Goal: Information Seeking & Learning: Check status

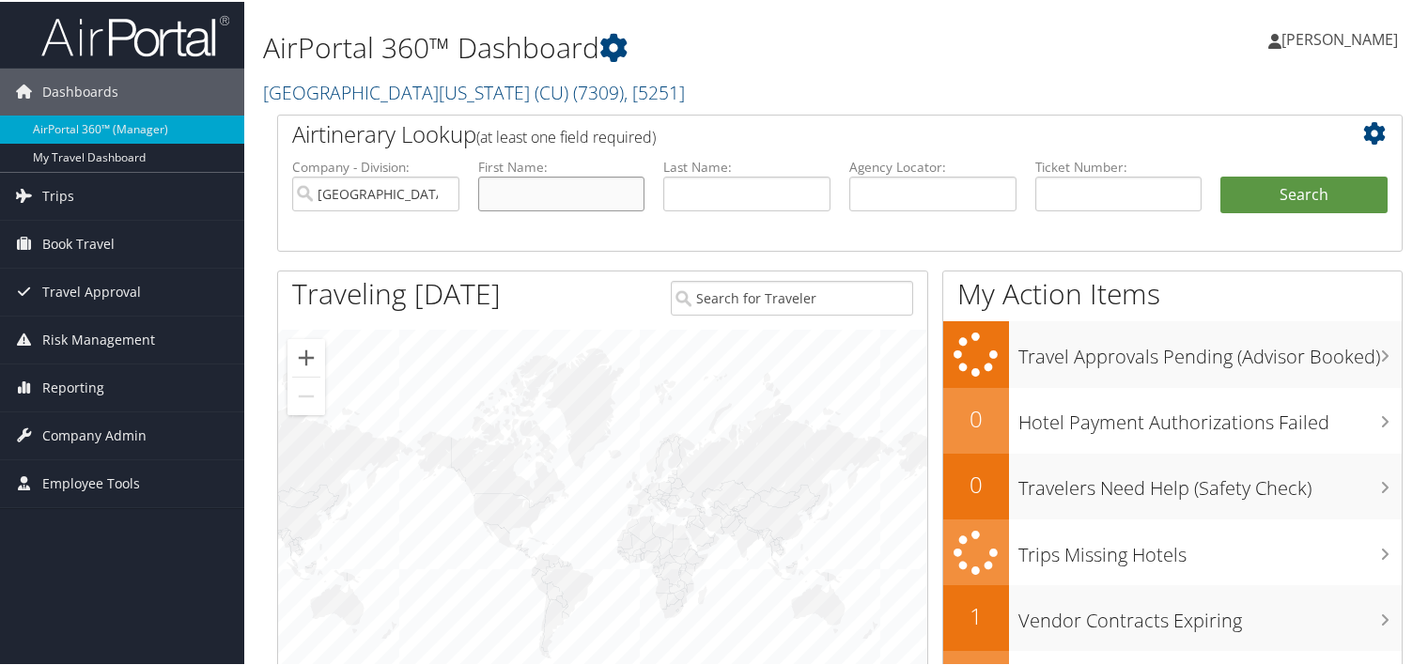
click at [610, 186] on input "text" at bounding box center [561, 192] width 167 height 35
type input "l"
type input "alexander"
click at [1220, 175] on button "Search" at bounding box center [1303, 194] width 167 height 38
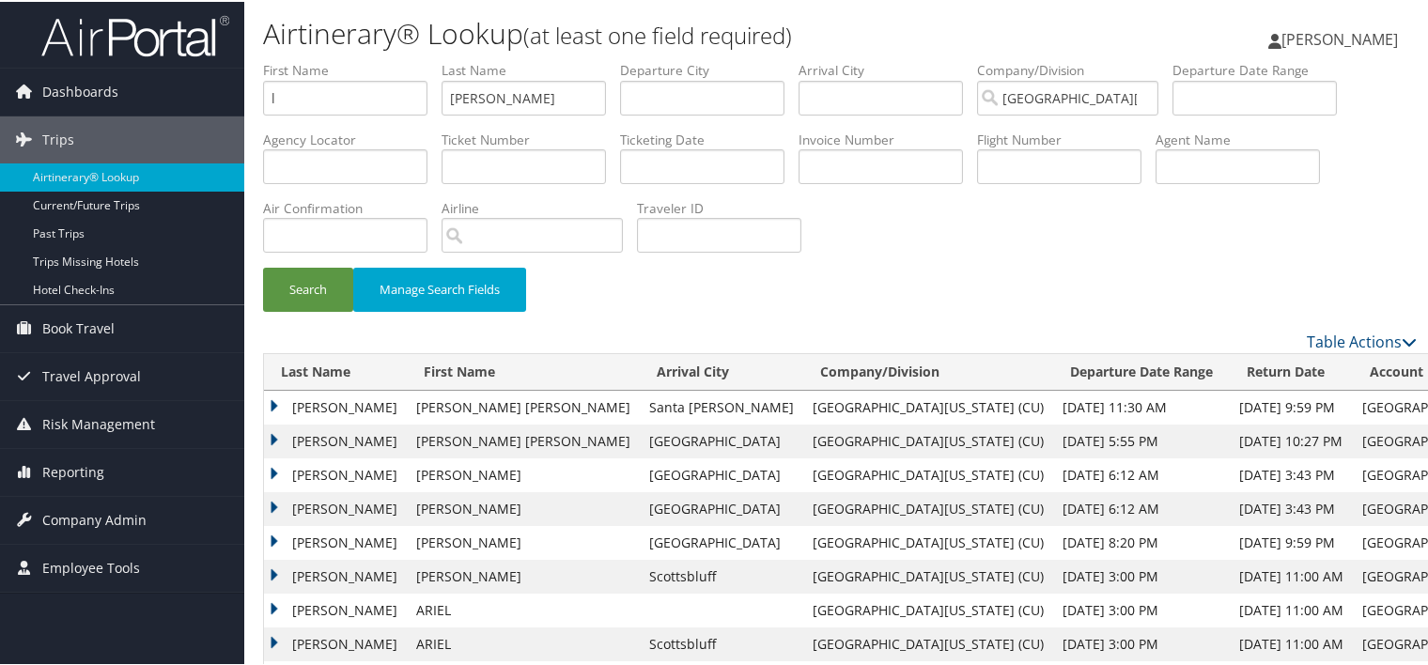
click at [330, 465] on td "ALEXANDER" at bounding box center [335, 474] width 143 height 34
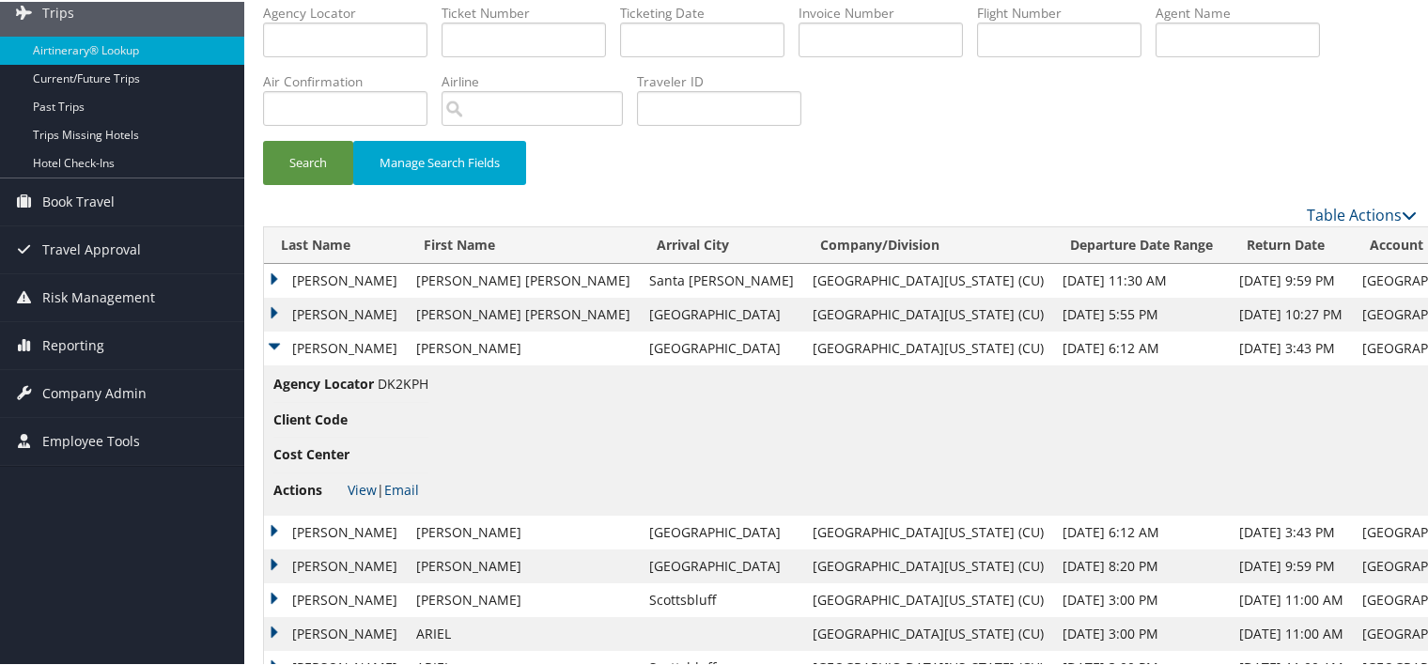
scroll to position [128, 0]
click at [357, 472] on li "Actions View | Email" at bounding box center [350, 488] width 155 height 34
click at [357, 483] on link "View" at bounding box center [362, 487] width 29 height 18
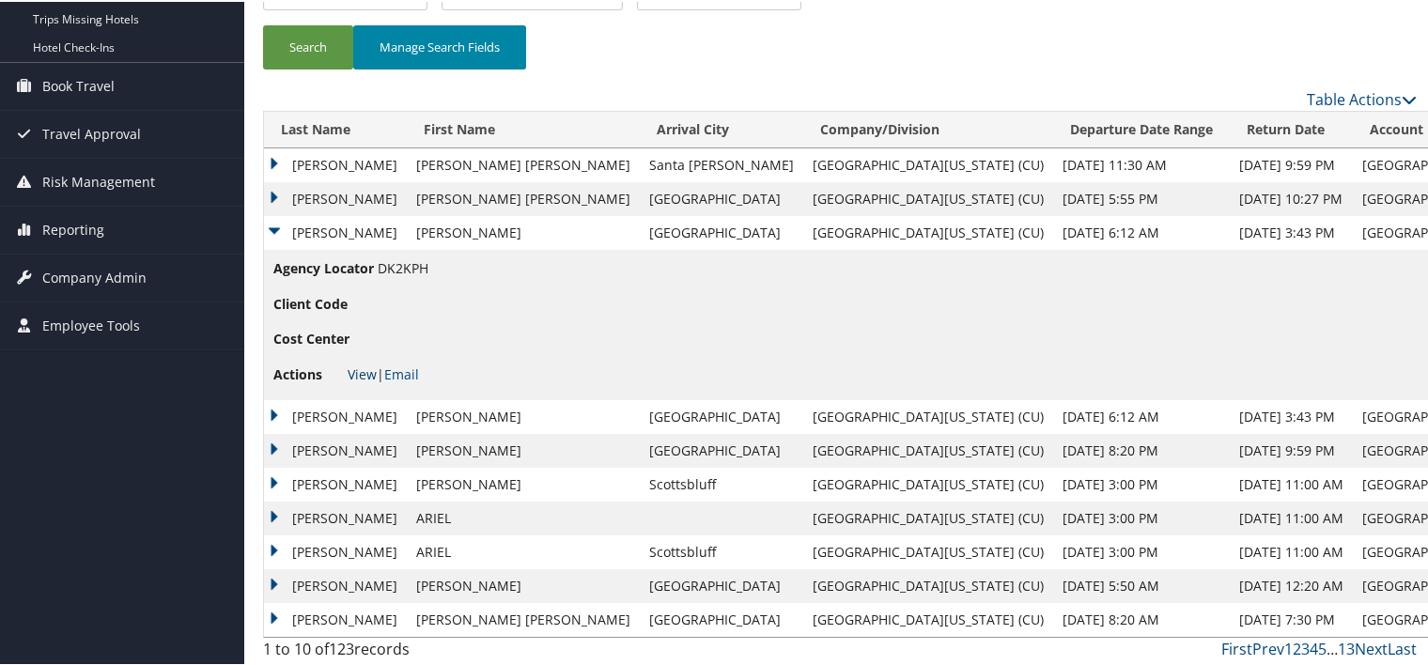
scroll to position [243, 0]
click at [335, 411] on td "ALEXANDER" at bounding box center [335, 414] width 143 height 34
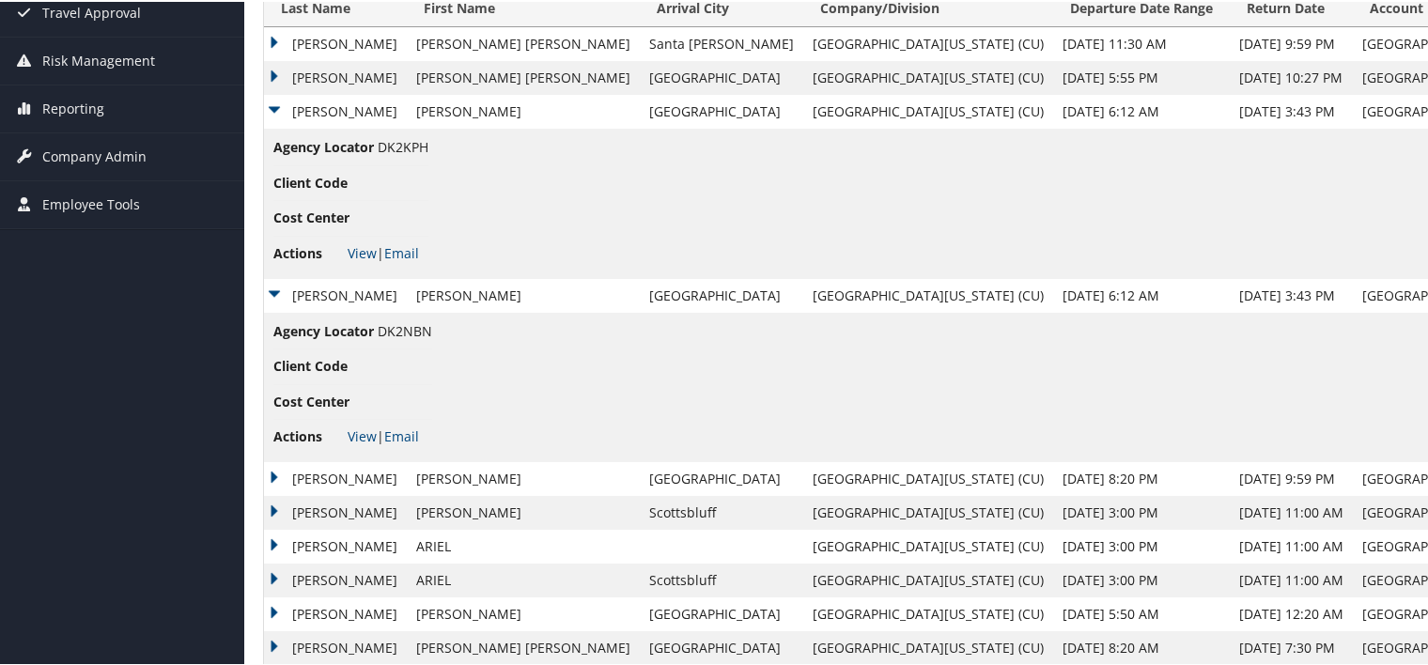
scroll to position [365, 0]
click at [357, 430] on link "View" at bounding box center [362, 433] width 29 height 18
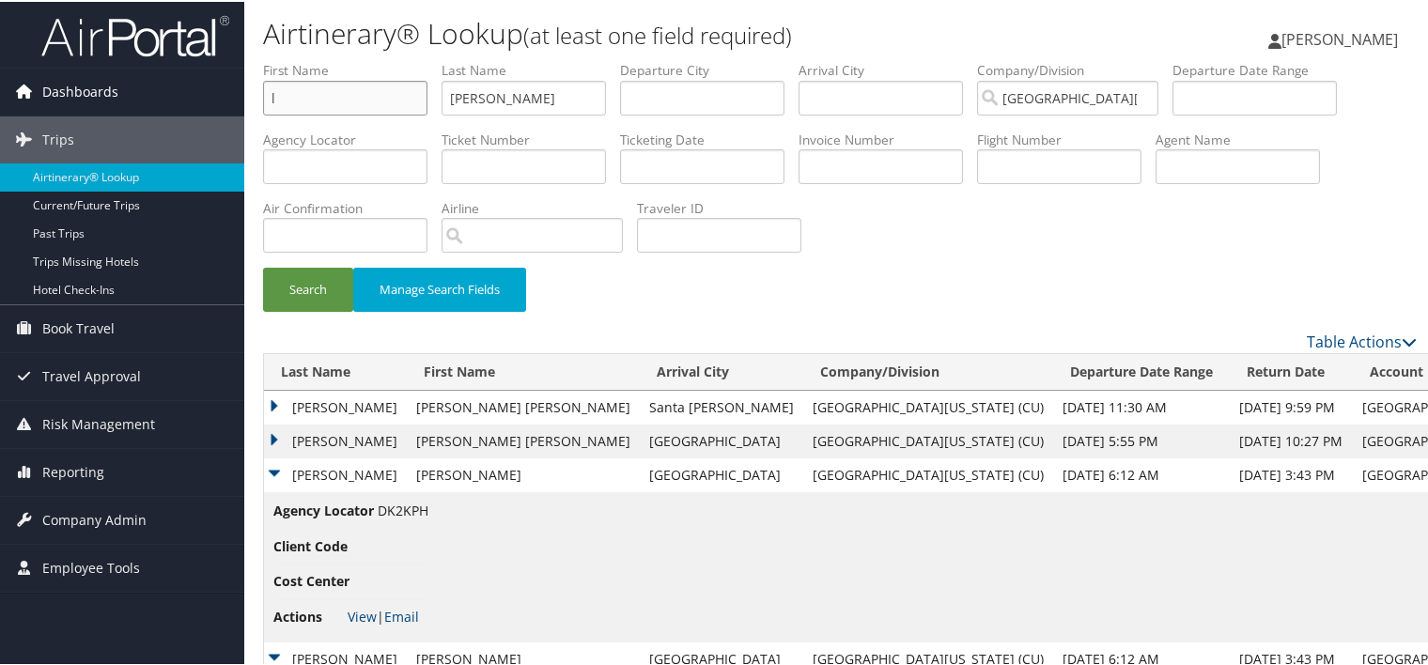
drag, startPoint x: 342, startPoint y: 101, endPoint x: 96, endPoint y: 109, distance: 246.3
click at [97, 109] on div "Dashboards AirPortal 360™ (Manager) My Travel Dashboard Trips Airtinerary® Look…" at bounding box center [717, 530] width 1435 height 1060
type input "c"
type input "wang"
click at [263, 266] on button "Search" at bounding box center [308, 288] width 90 height 44
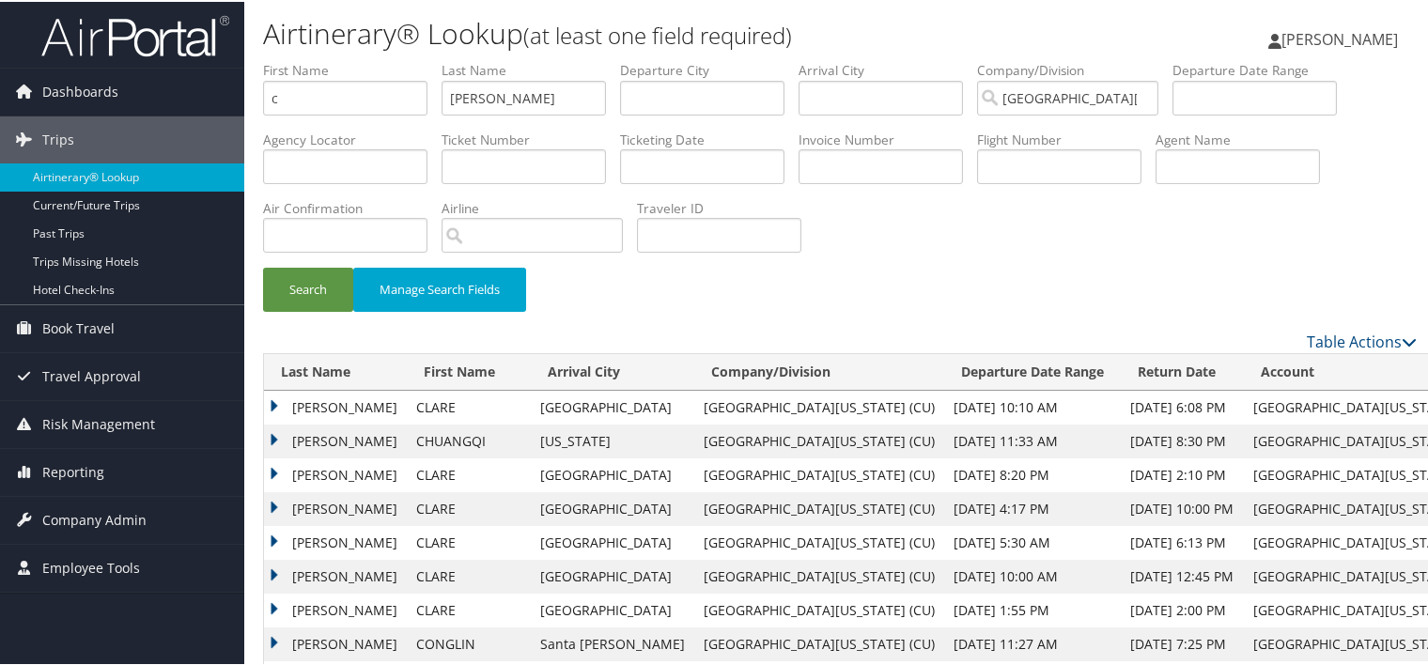
click at [328, 409] on td "WANG" at bounding box center [335, 406] width 143 height 34
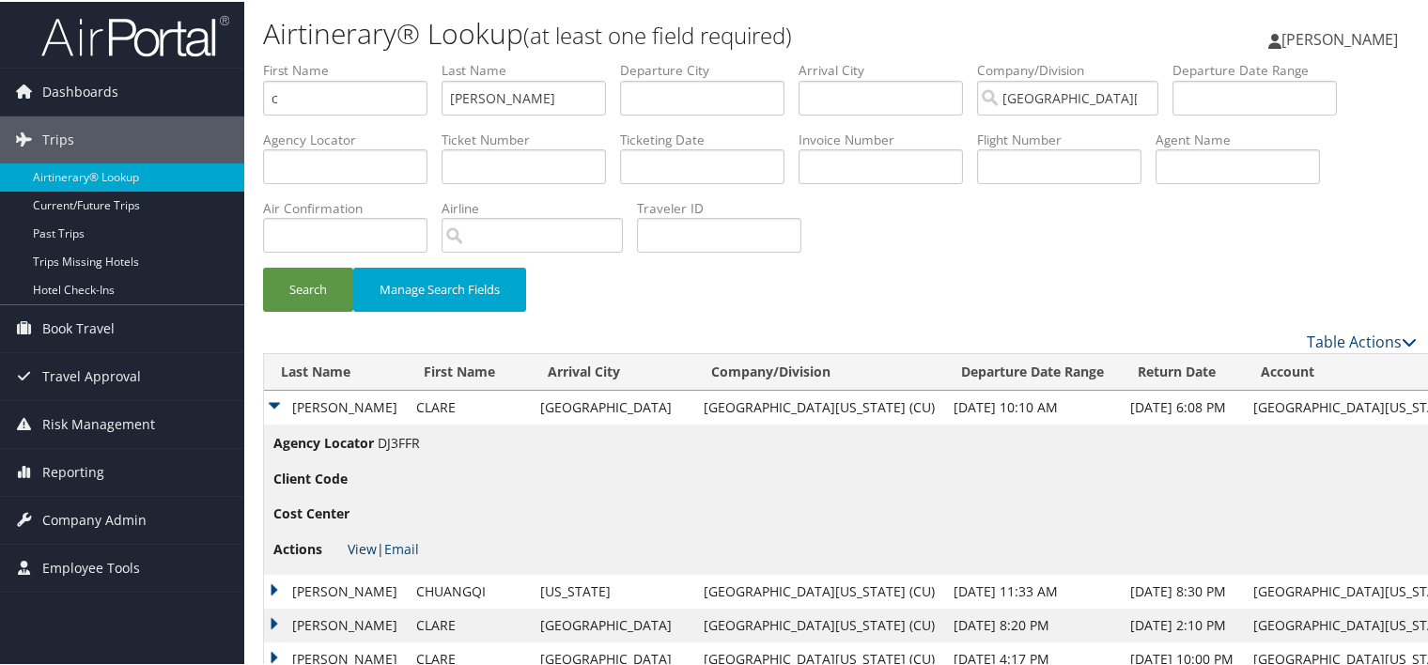
click at [363, 545] on link "View" at bounding box center [362, 547] width 29 height 18
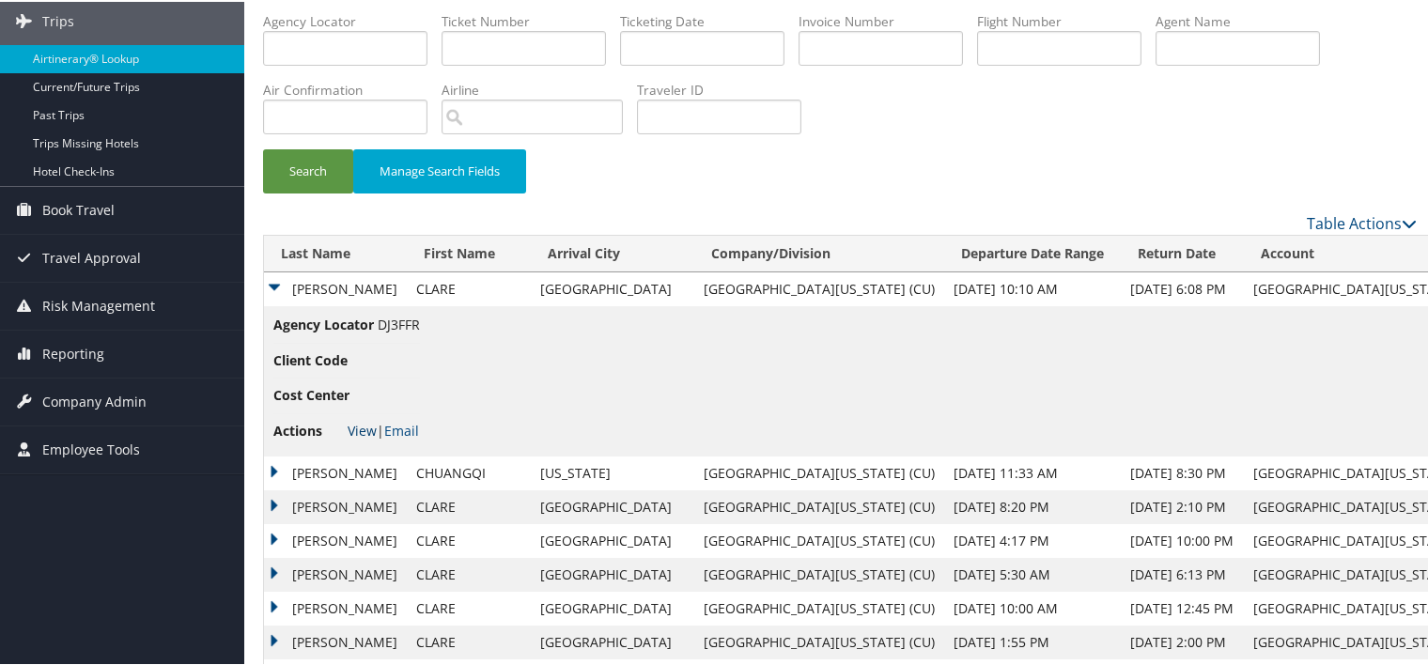
scroll to position [119, 0]
click at [319, 471] on td "WANG" at bounding box center [335, 471] width 143 height 34
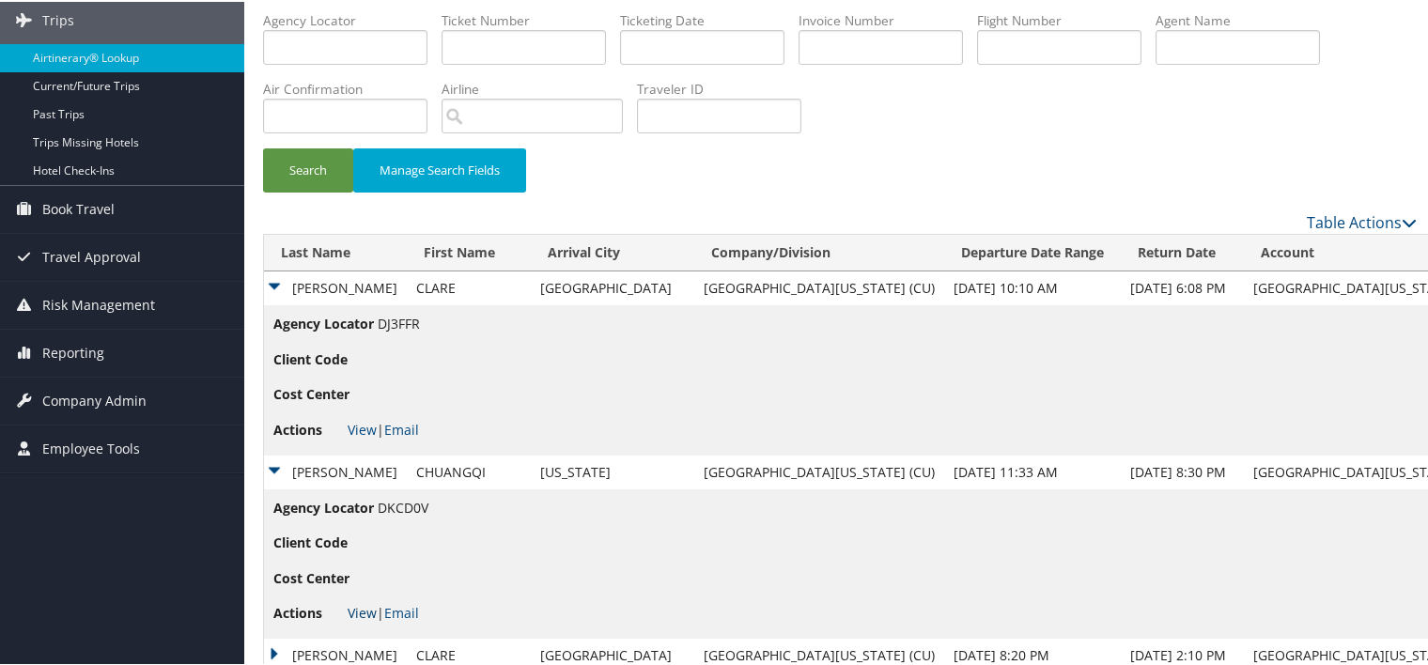
click at [362, 611] on link "View" at bounding box center [362, 611] width 29 height 18
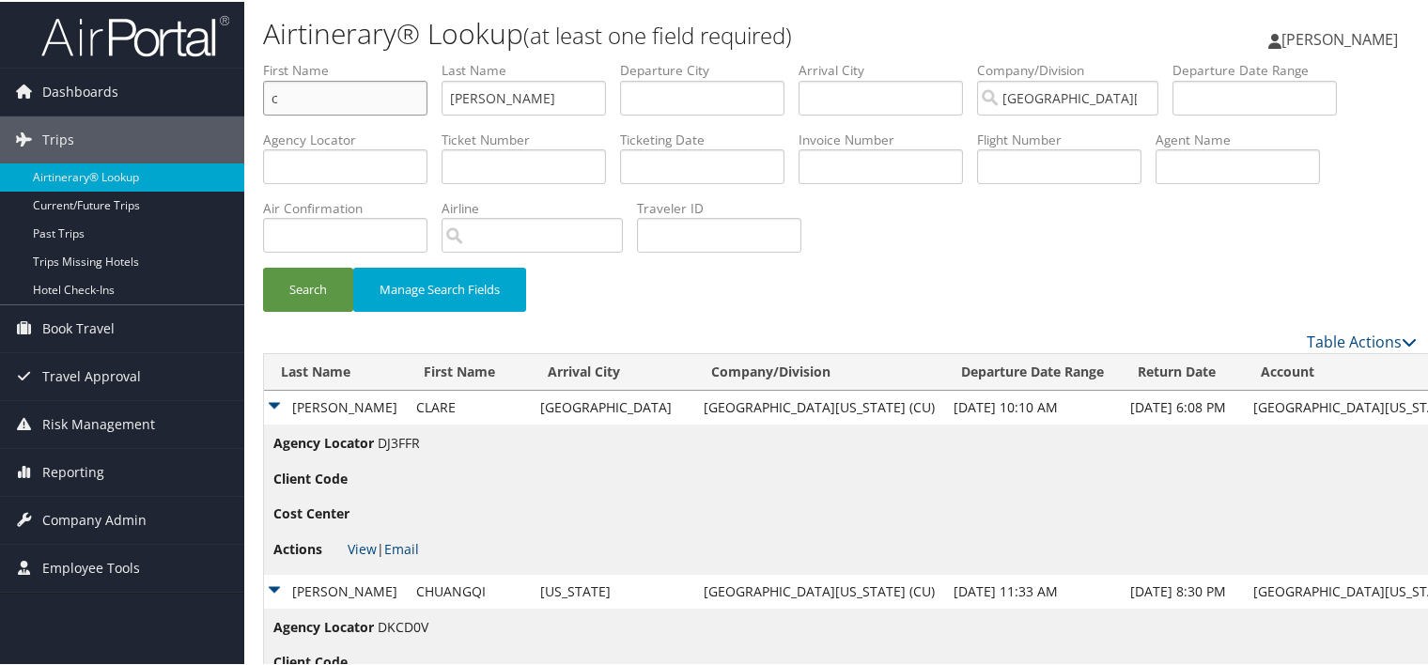
drag, startPoint x: 307, startPoint y: 101, endPoint x: 113, endPoint y: 59, distance: 199.0
click at [113, 59] on div "Dashboards AirPortal 360™ (Manager) My Travel Dashboard Trips Airtinerary® Look…" at bounding box center [717, 530] width 1435 height 1060
type input "t"
type input "akey"
click at [263, 266] on button "Search" at bounding box center [308, 288] width 90 height 44
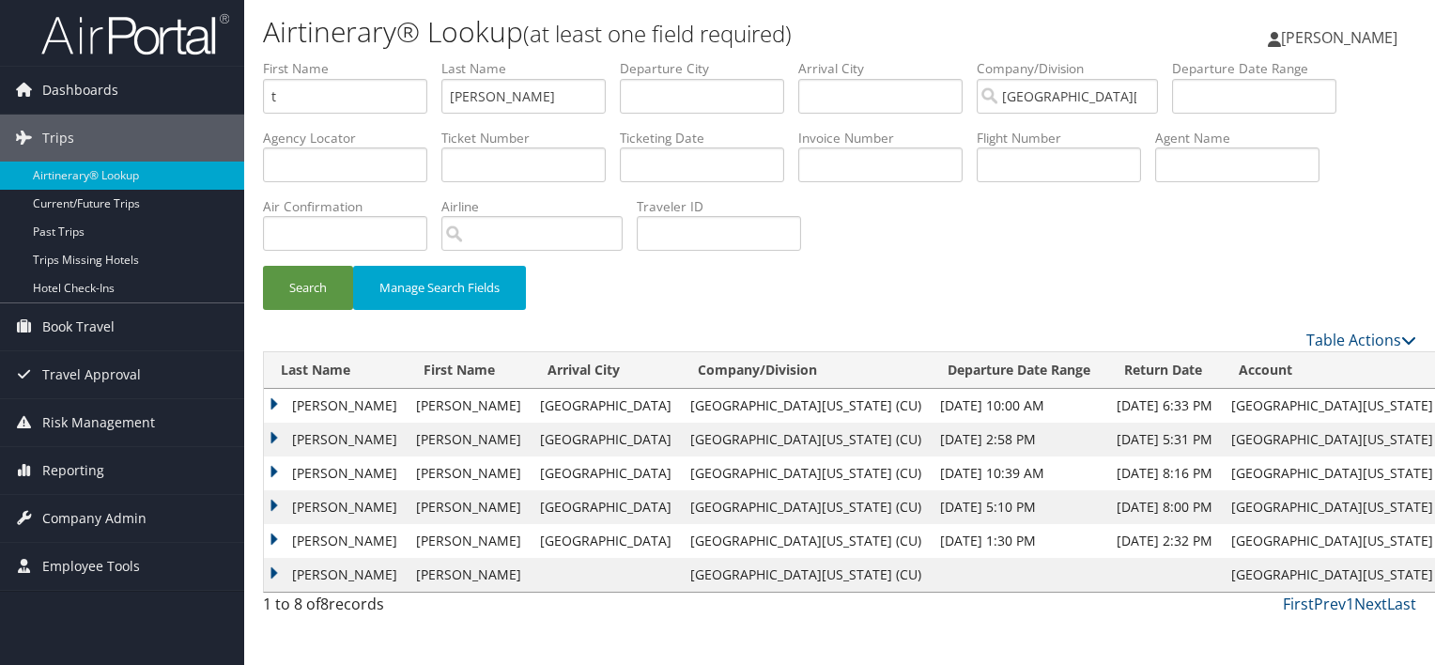
click at [308, 398] on td "AKEY" at bounding box center [335, 406] width 143 height 34
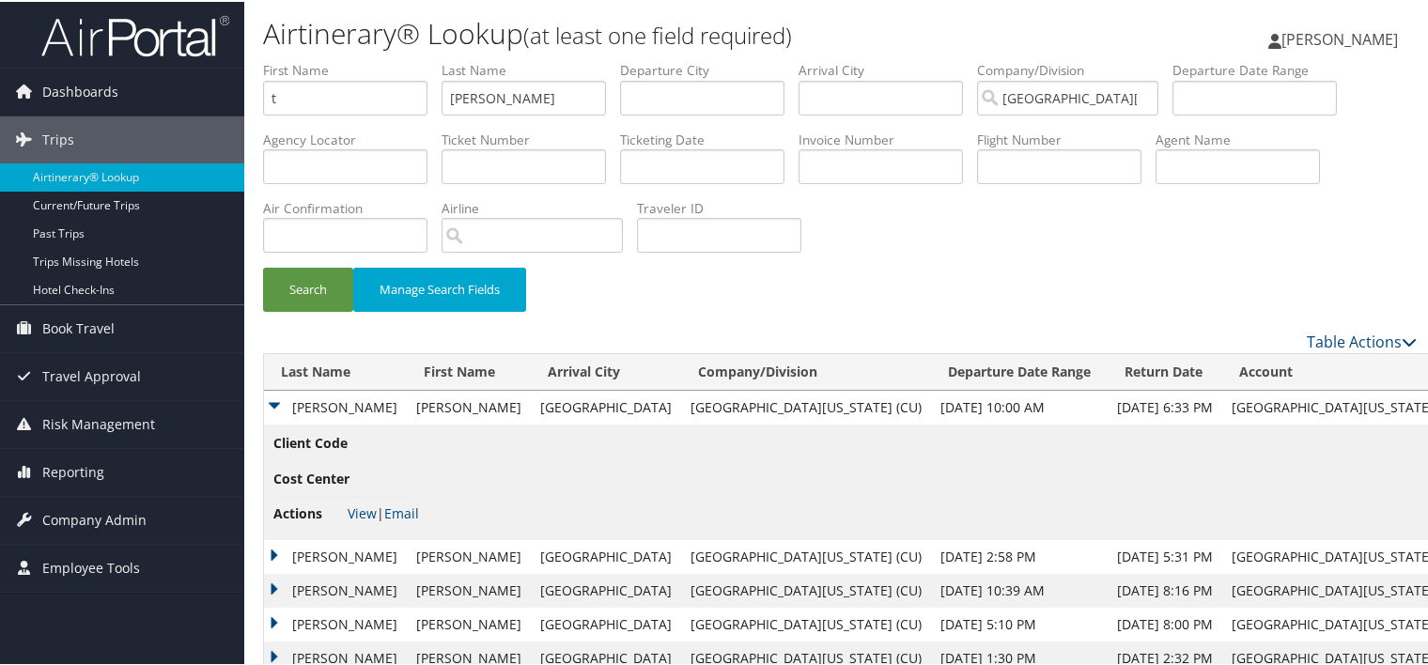
click at [358, 501] on li "Actions View | Email" at bounding box center [346, 512] width 146 height 34
click at [360, 509] on link "View" at bounding box center [362, 512] width 29 height 18
drag, startPoint x: 372, startPoint y: 89, endPoint x: 222, endPoint y: 90, distance: 150.3
click at [222, 90] on div "Dashboards AirPortal 360™ (Manager) My Travel Dashboard Trips Airtinerary® Look…" at bounding box center [717, 370] width 1435 height 740
click at [263, 266] on button "Search" at bounding box center [308, 288] width 90 height 44
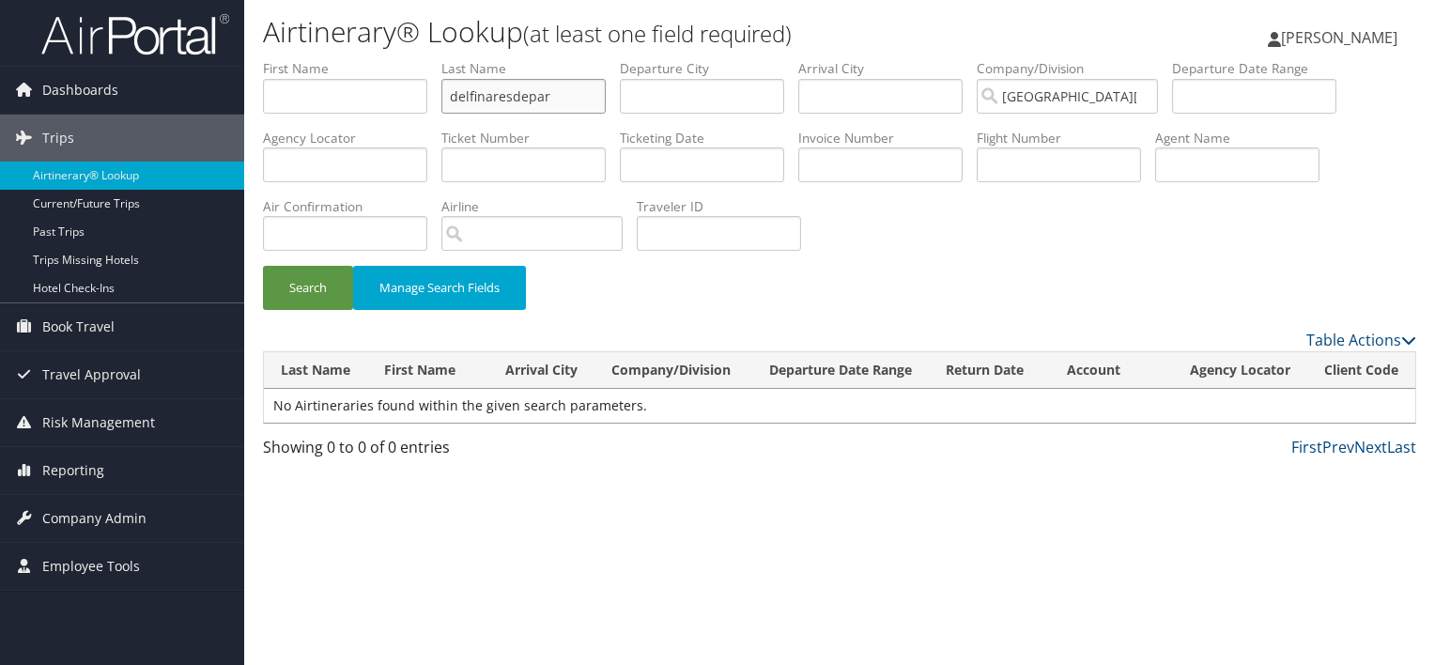
drag, startPoint x: 550, startPoint y: 105, endPoint x: 395, endPoint y: 88, distance: 155.9
click at [396, 59] on ul "First Name Last Name delfinaresdepar Departure City Arrival City Company/Divisi…" at bounding box center [840, 59] width 1154 height 0
click at [263, 266] on button "Search" at bounding box center [308, 288] width 90 height 44
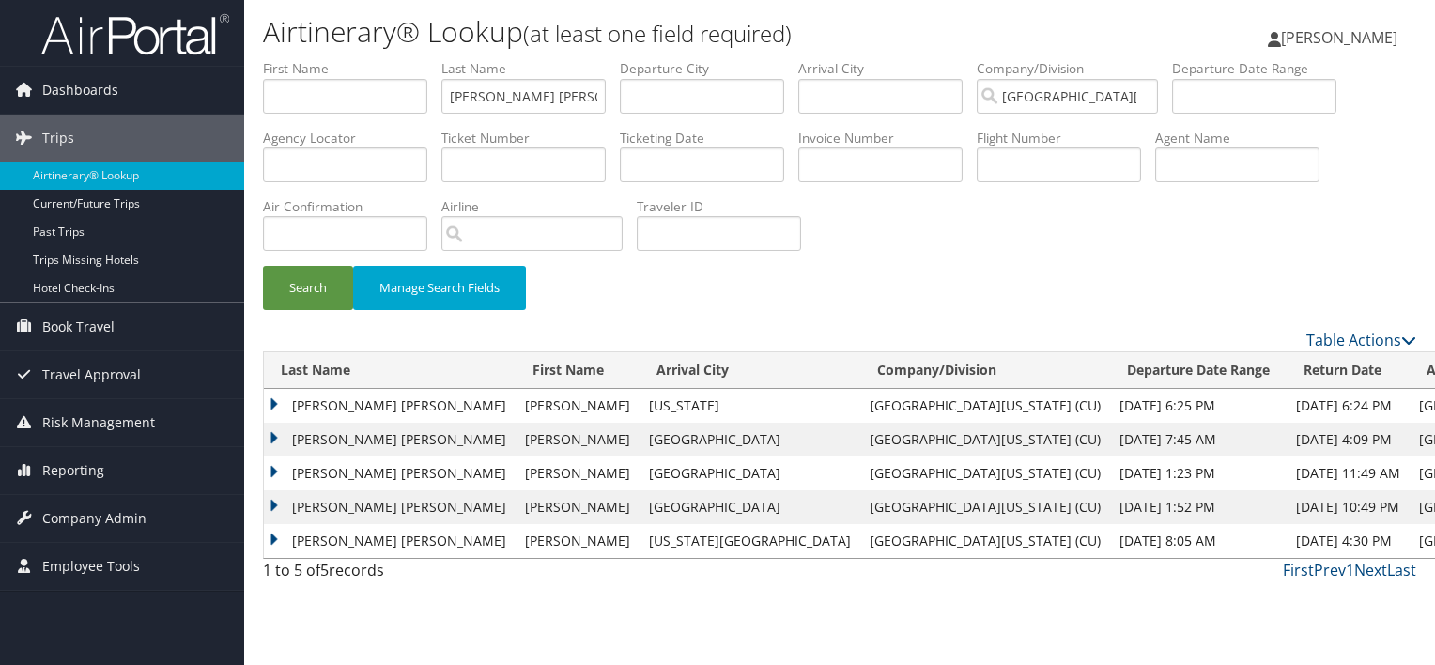
click at [380, 398] on td "DELFIN ARES DE PARGA" at bounding box center [390, 406] width 252 height 34
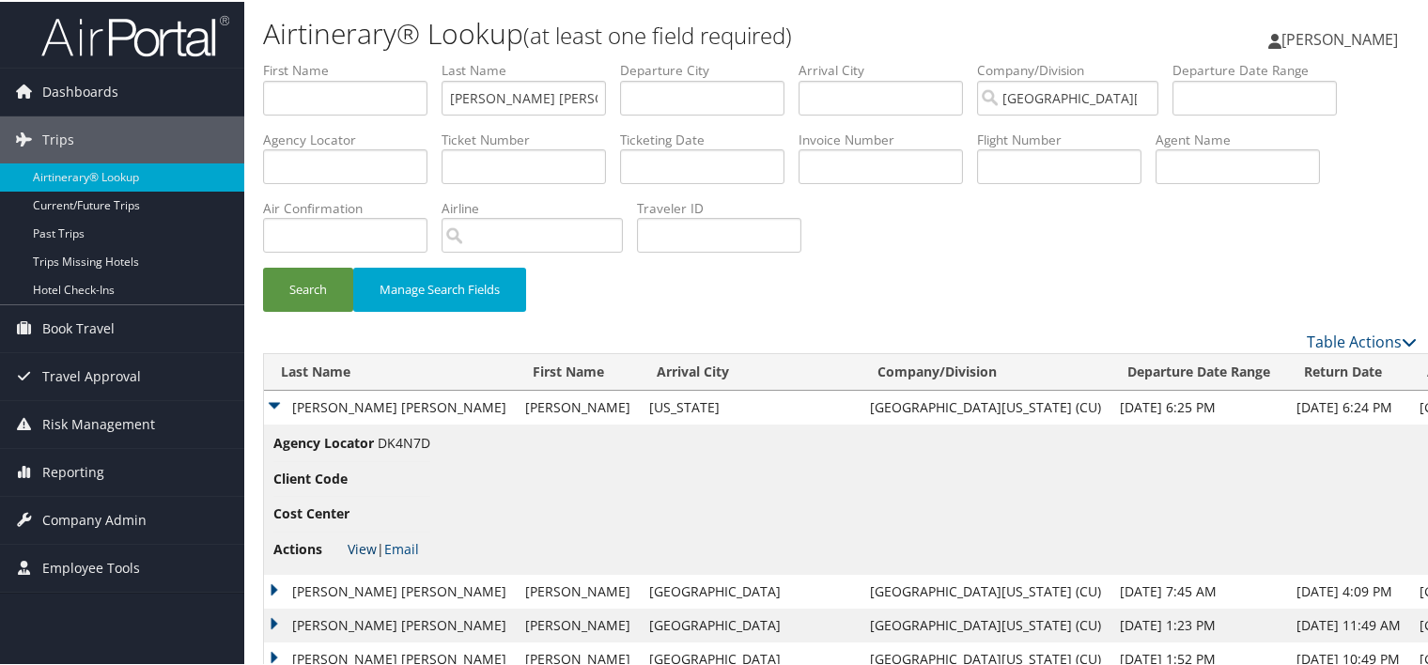
click at [361, 547] on link "View" at bounding box center [362, 547] width 29 height 18
click at [397, 591] on td "DELFIN ARES DE PARGA" at bounding box center [390, 590] width 252 height 34
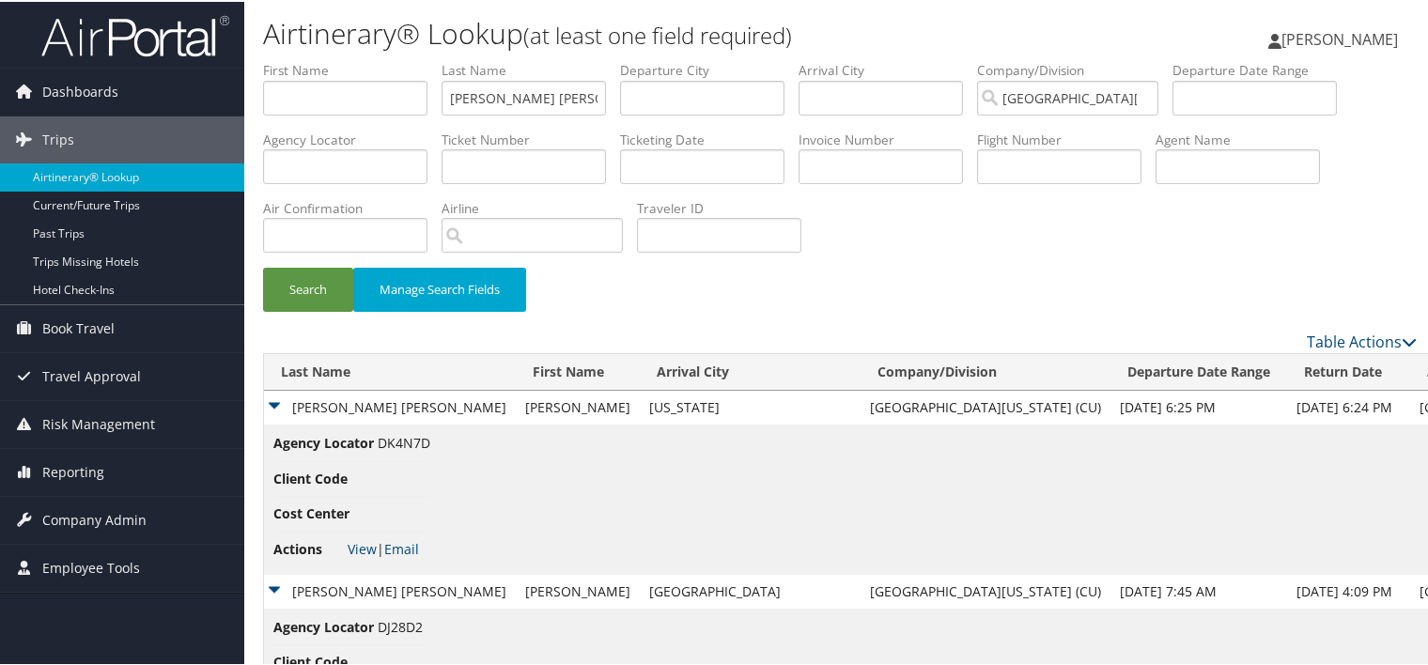
scroll to position [224, 0]
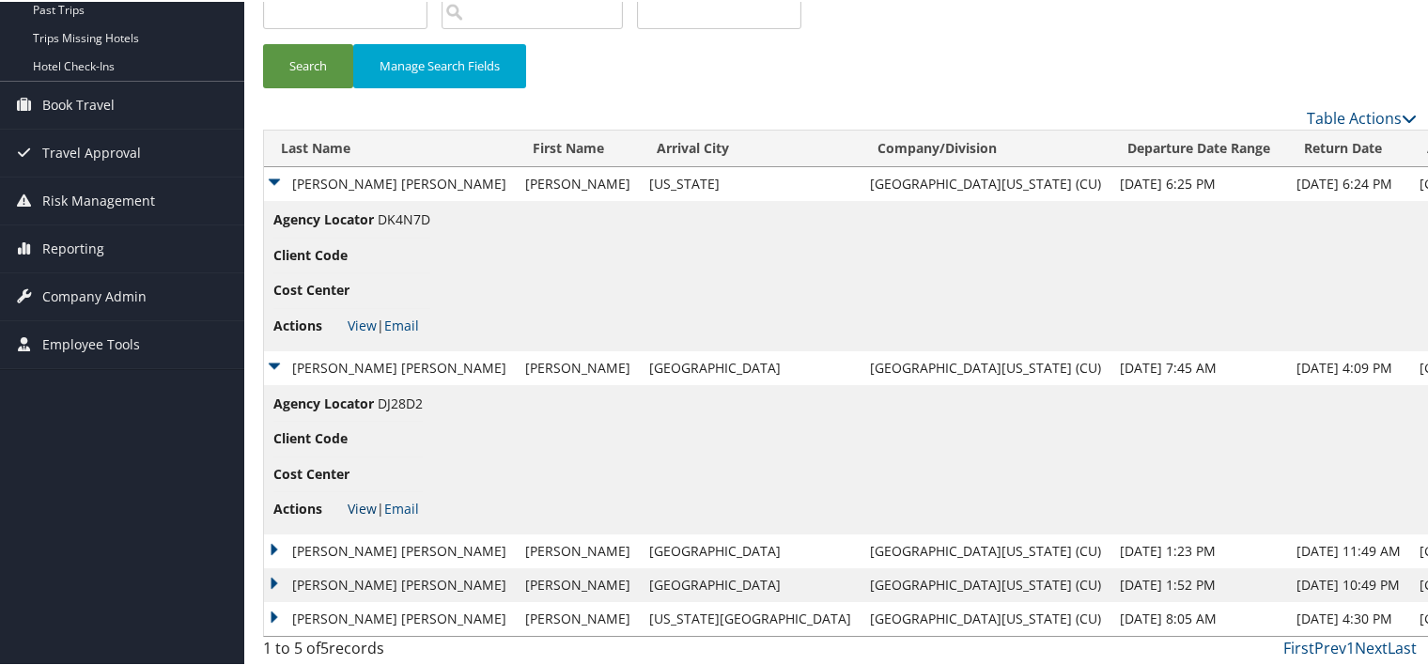
click at [361, 504] on link "View" at bounding box center [362, 507] width 29 height 18
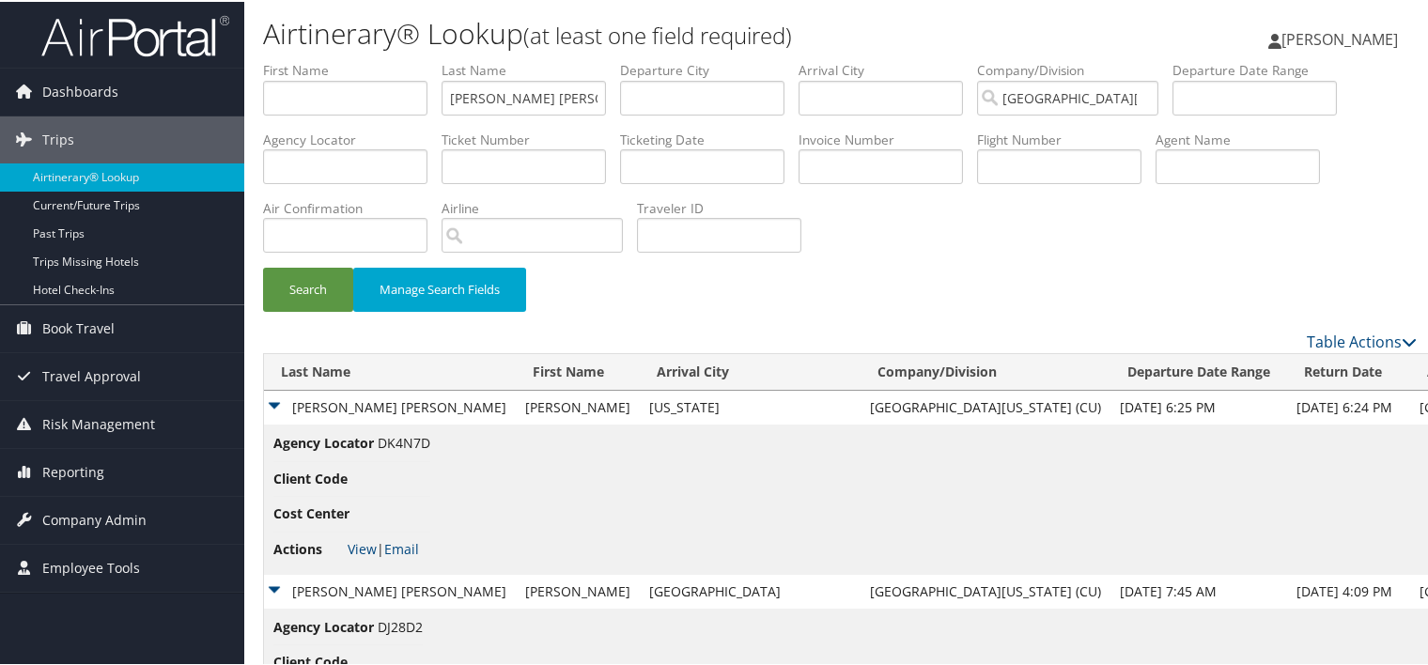
click at [590, 109] on li "Last Name delfin ares de parga" at bounding box center [531, 93] width 178 height 69
drag, startPoint x: 562, startPoint y: 109, endPoint x: 274, endPoint y: 132, distance: 288.4
click at [274, 59] on ul "First Name Last Name delfin ares de parga Departure City Arrival City Company/D…" at bounding box center [840, 59] width 1154 height 0
type input "rosenthal"
click at [263, 266] on button "Search" at bounding box center [308, 288] width 90 height 44
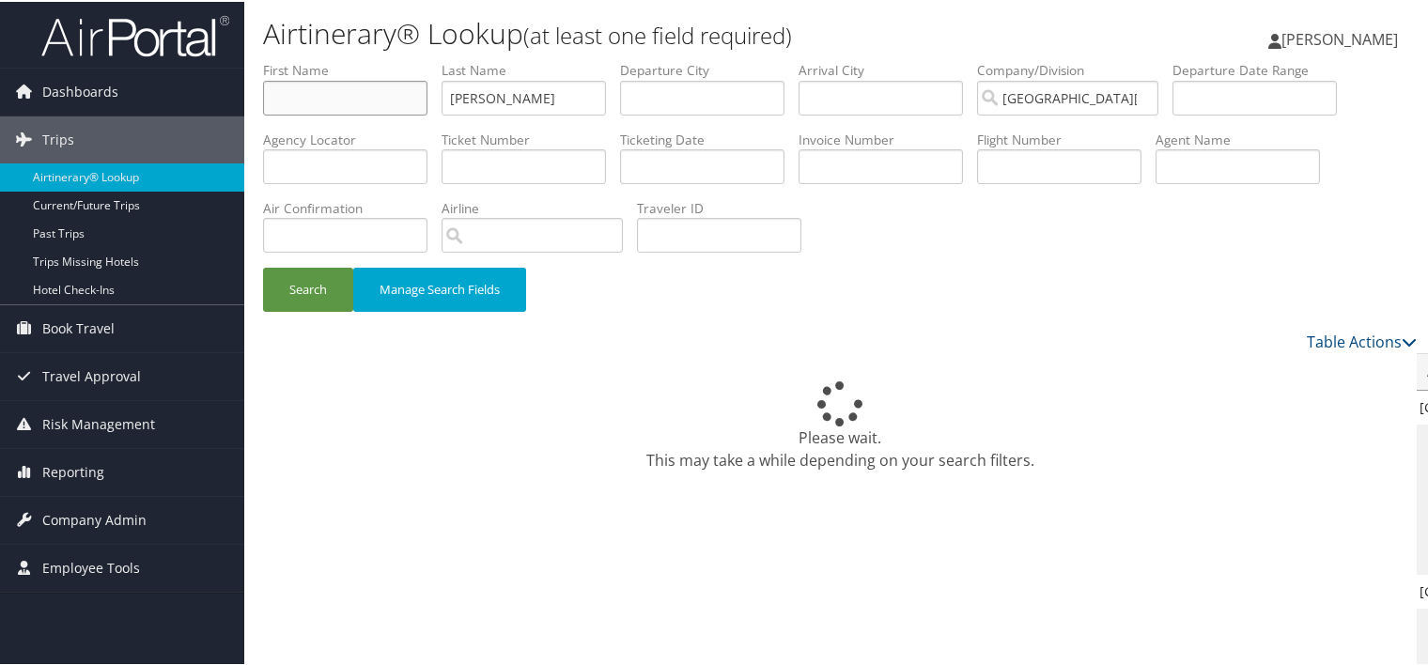
click at [395, 105] on input "text" at bounding box center [345, 96] width 164 height 35
type input "s"
click at [263, 266] on button "Search" at bounding box center [308, 288] width 90 height 44
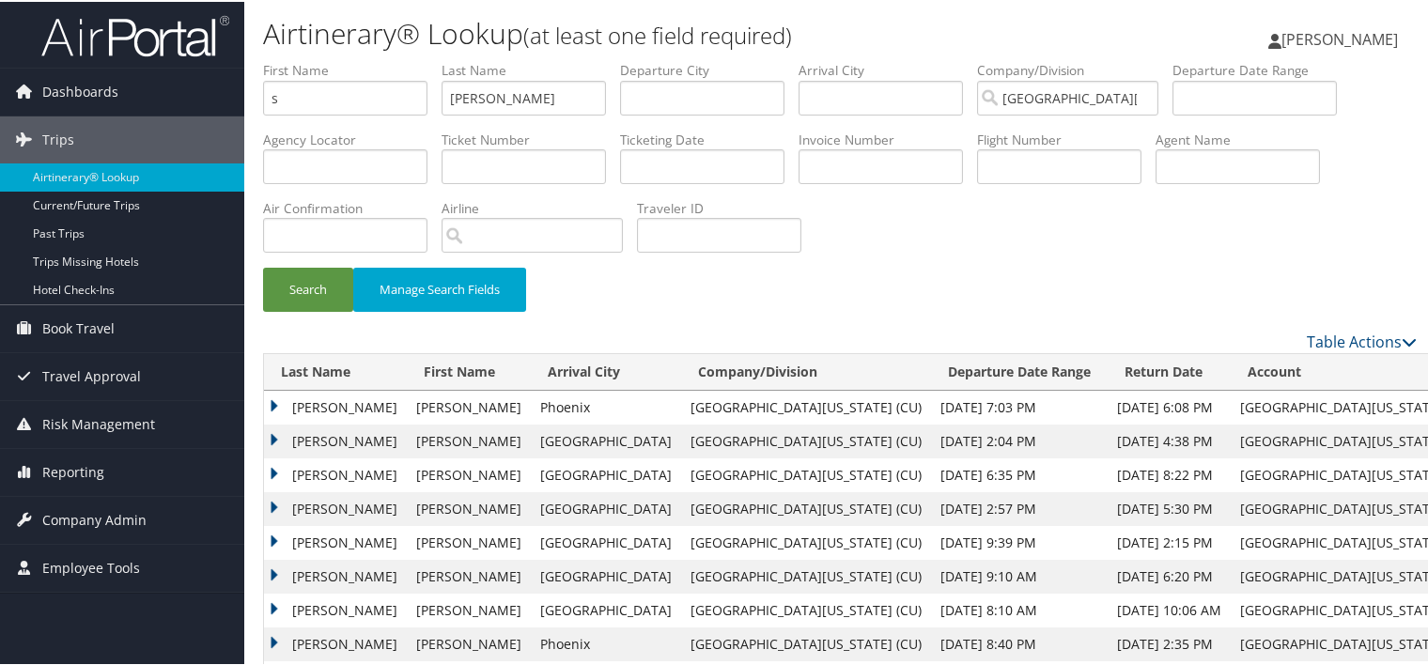
click at [318, 402] on td "ROSENTHAL" at bounding box center [335, 406] width 143 height 34
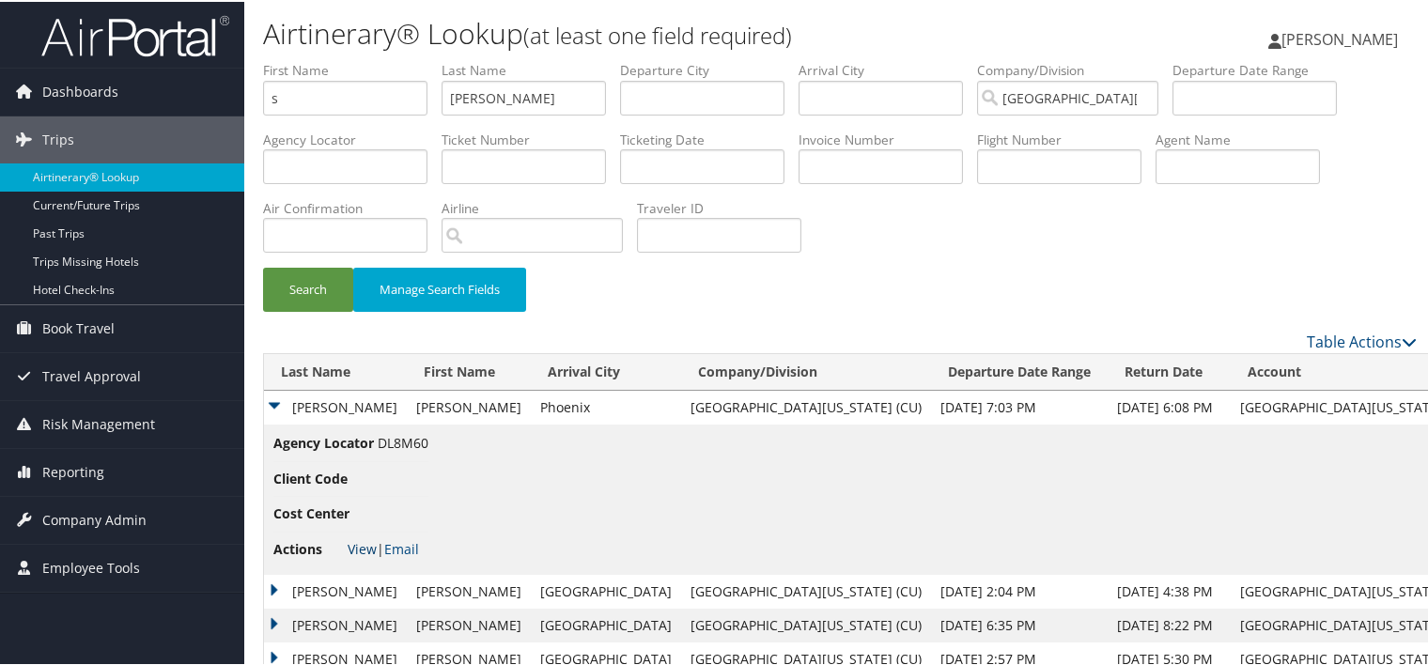
click at [364, 545] on link "View" at bounding box center [362, 547] width 29 height 18
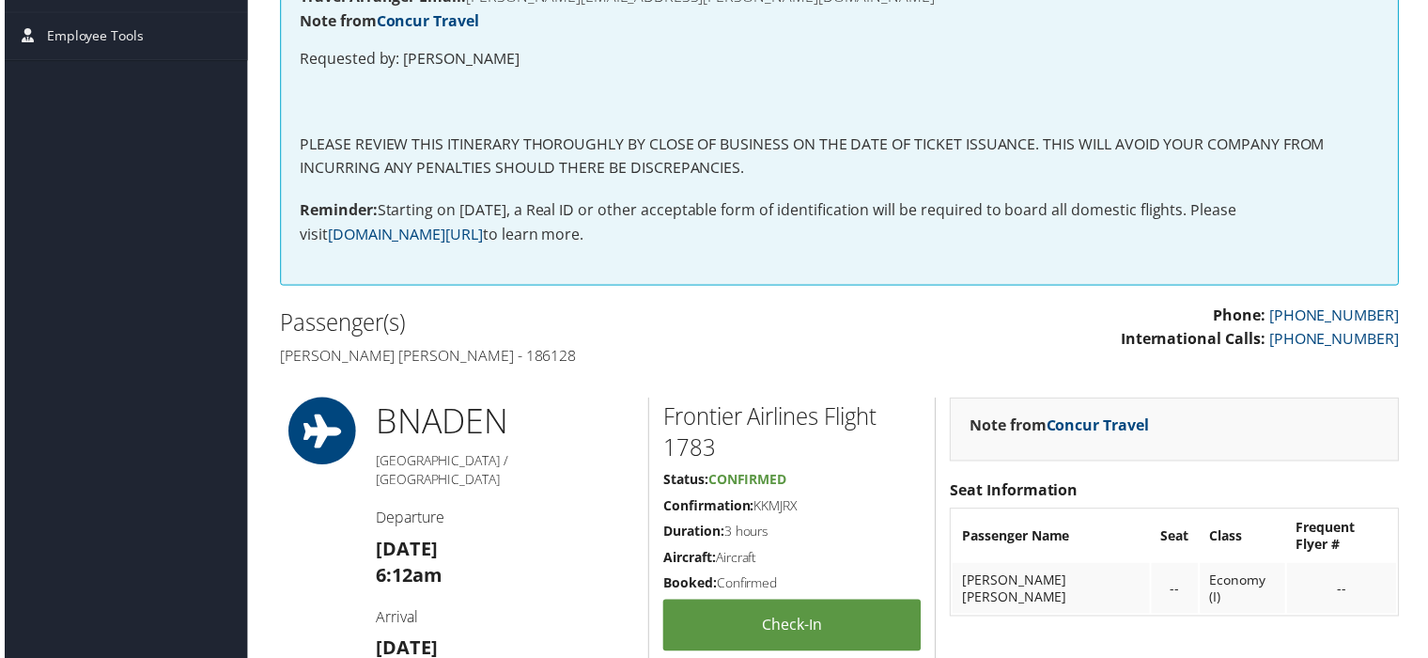
scroll to position [383, 0]
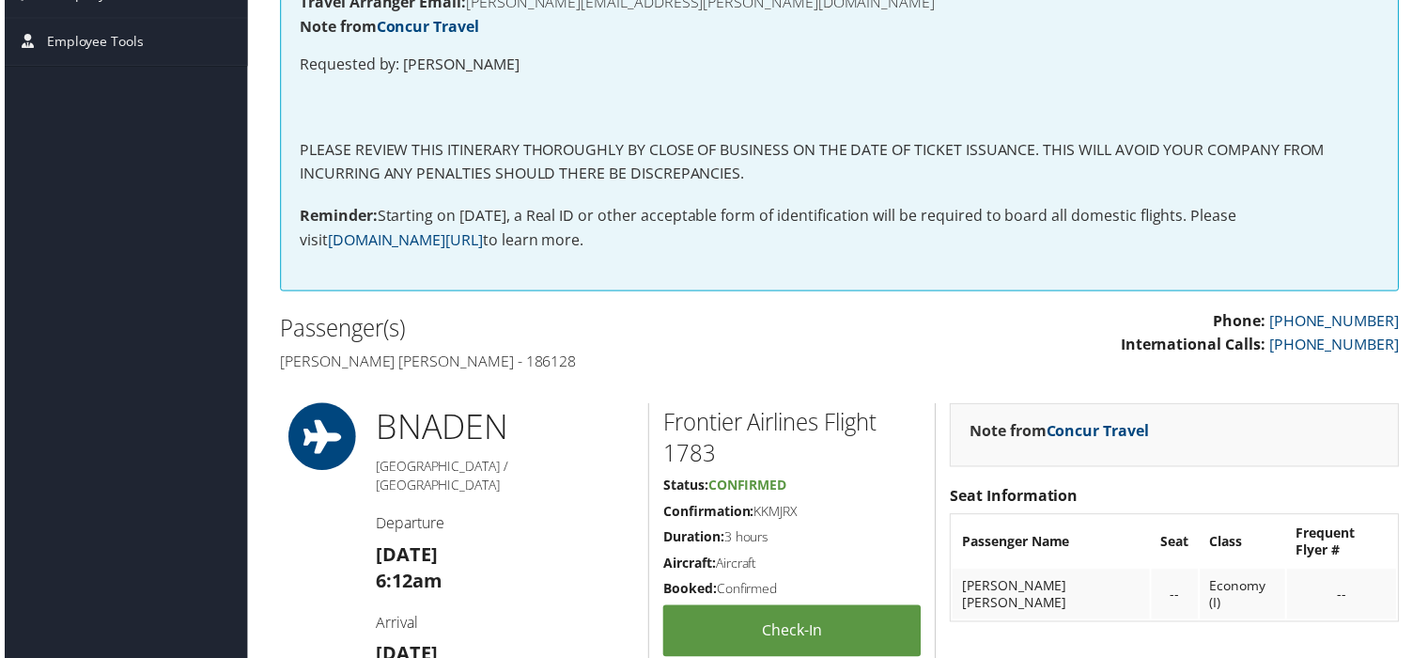
click at [487, 363] on h4 "Laci brooke Alexander - 186128" at bounding box center [551, 363] width 549 height 21
copy h4 "186128"
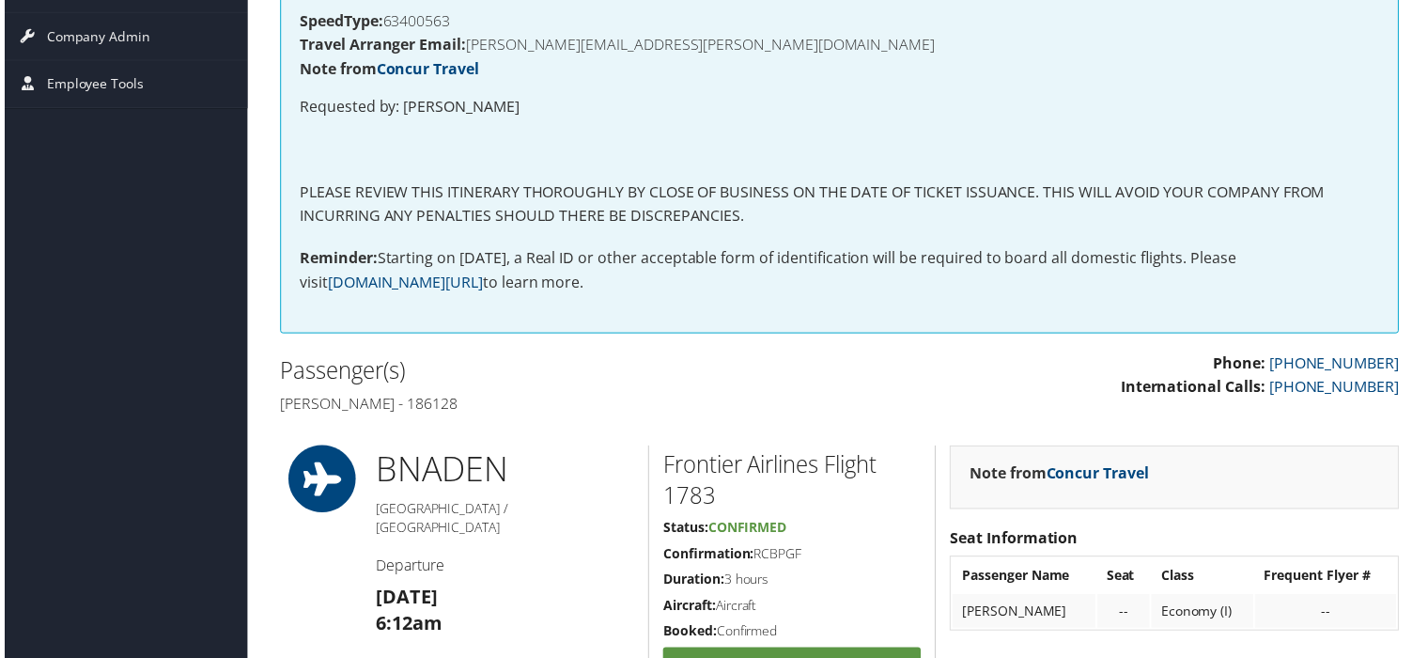
scroll to position [340, 0]
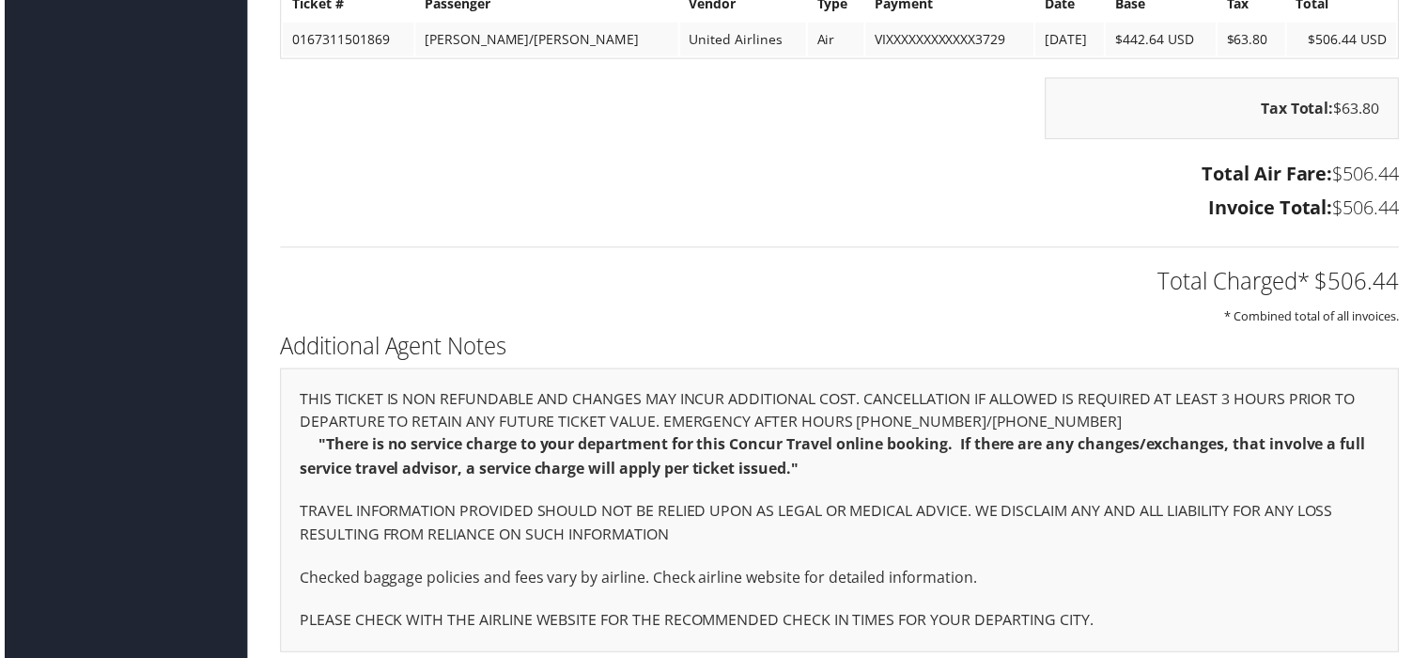
scroll to position [1861, 0]
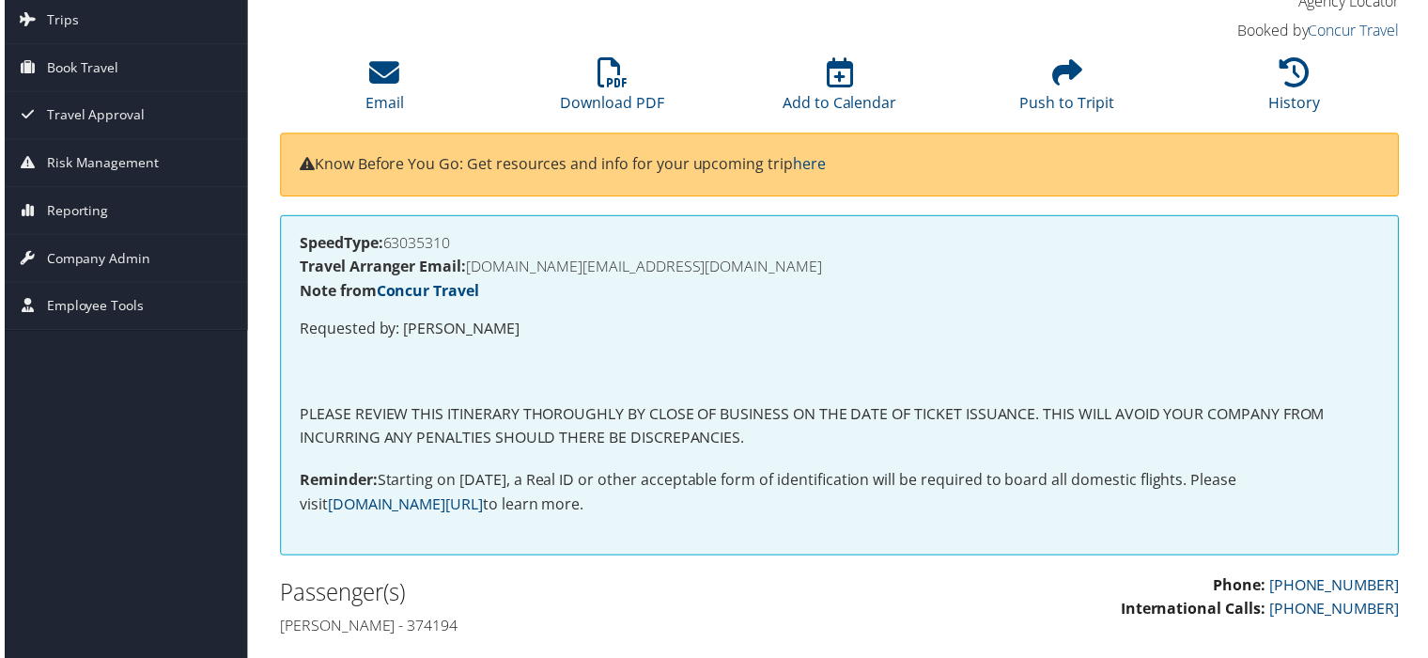
scroll to position [146, 0]
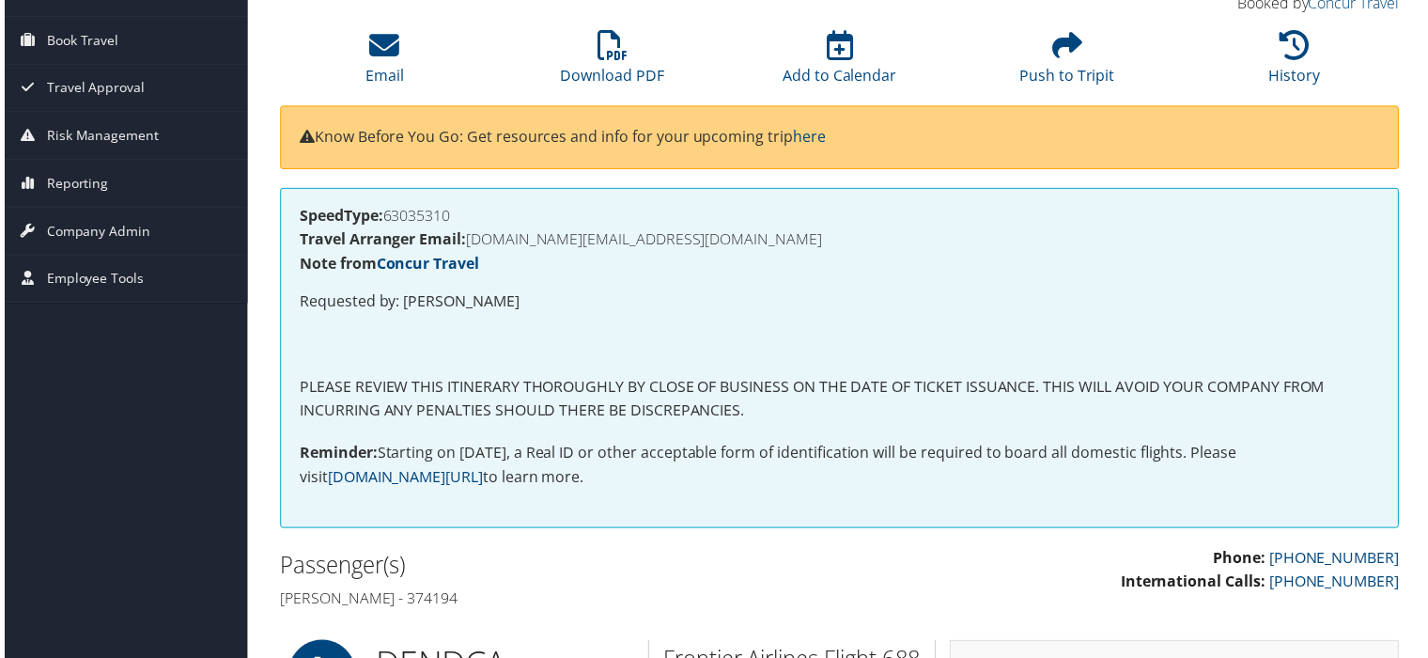
click at [452, 602] on h4 "Chuangqi Wang - 374194" at bounding box center [551, 601] width 549 height 21
copy h4 "374194"
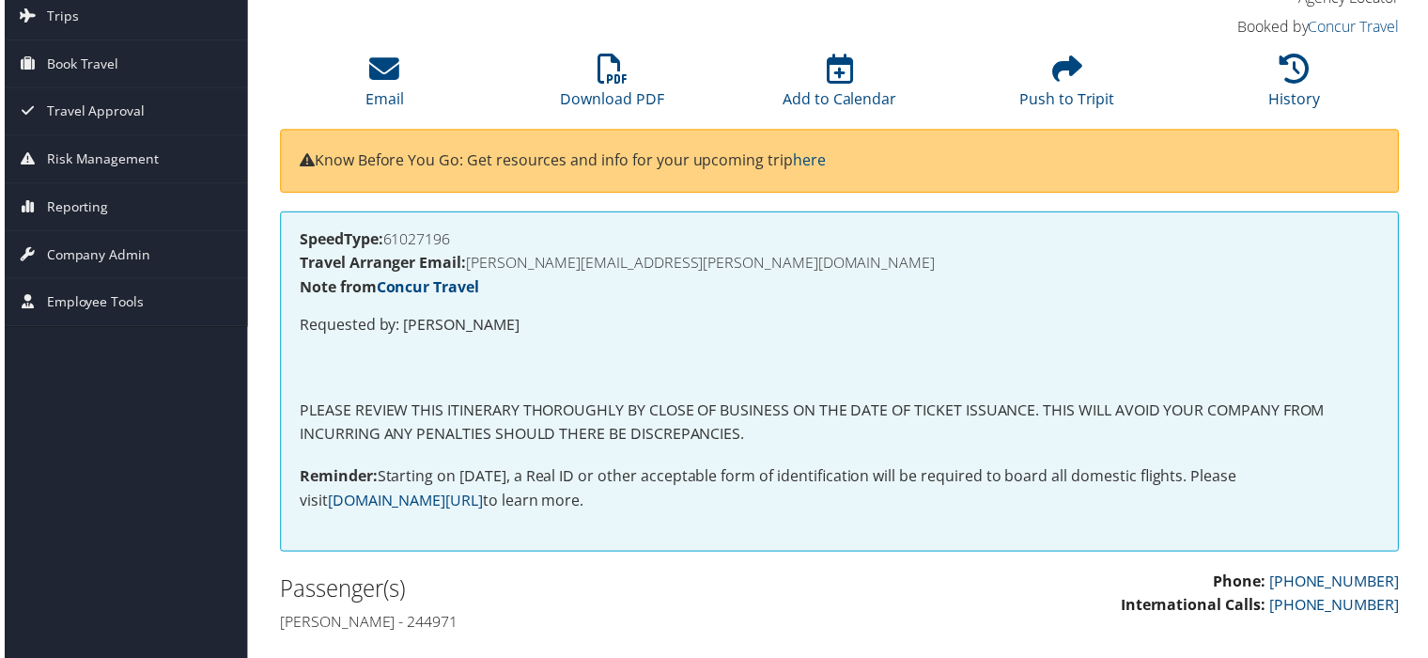
scroll to position [159, 0]
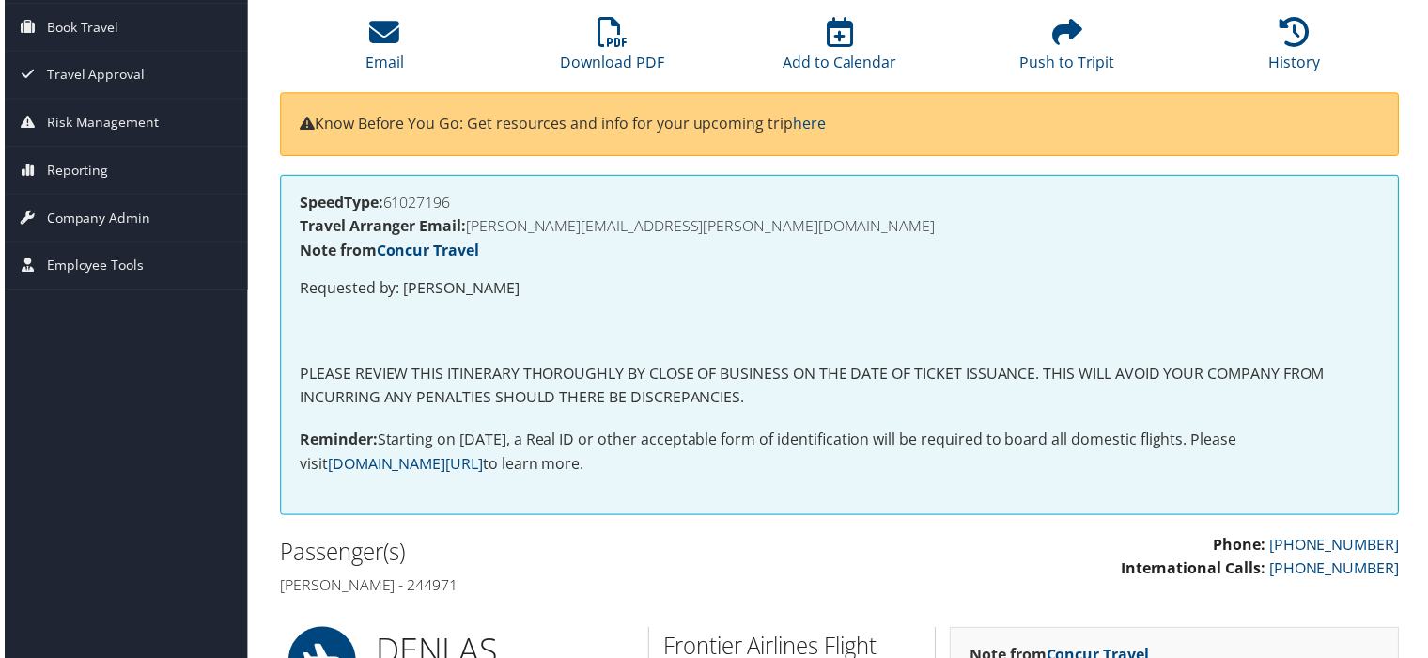
click at [398, 578] on h4 "[PERSON_NAME] - 244971" at bounding box center [551, 588] width 549 height 21
click at [397, 587] on h4 "Todd a Akey - 244971" at bounding box center [551, 588] width 549 height 21
copy h4 "244971"
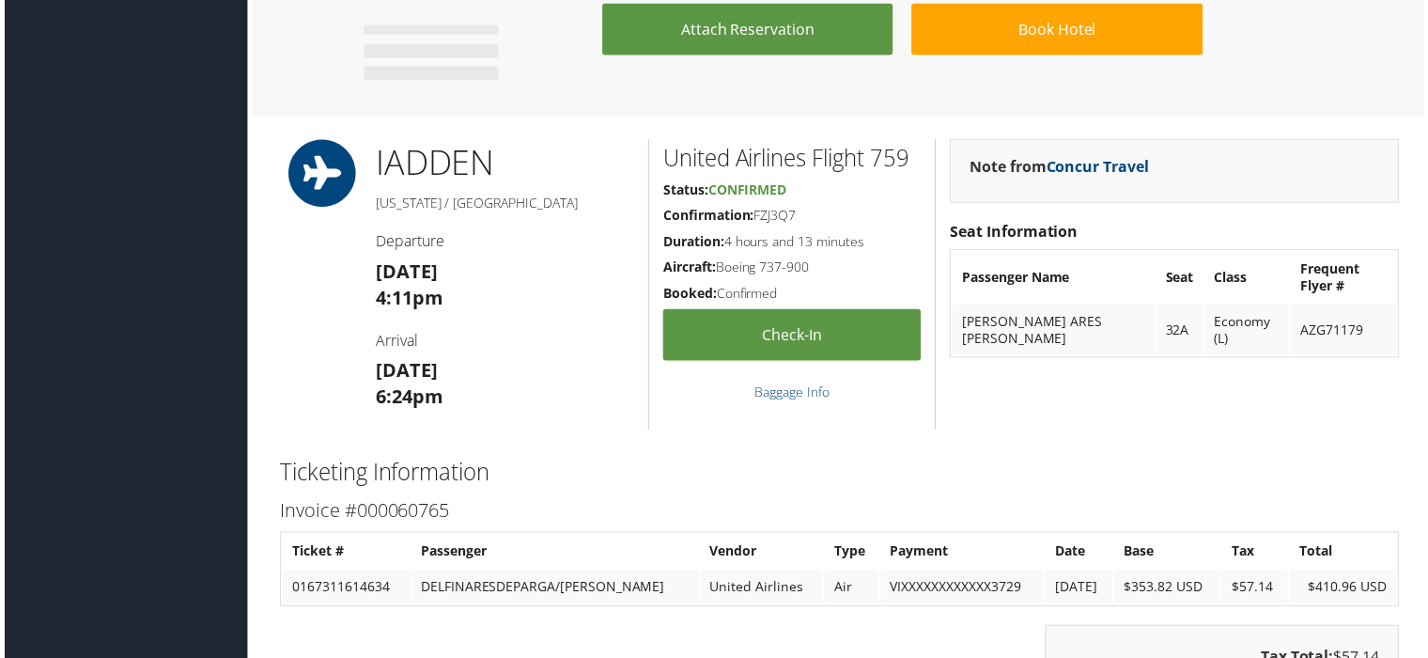
scroll to position [1101, 0]
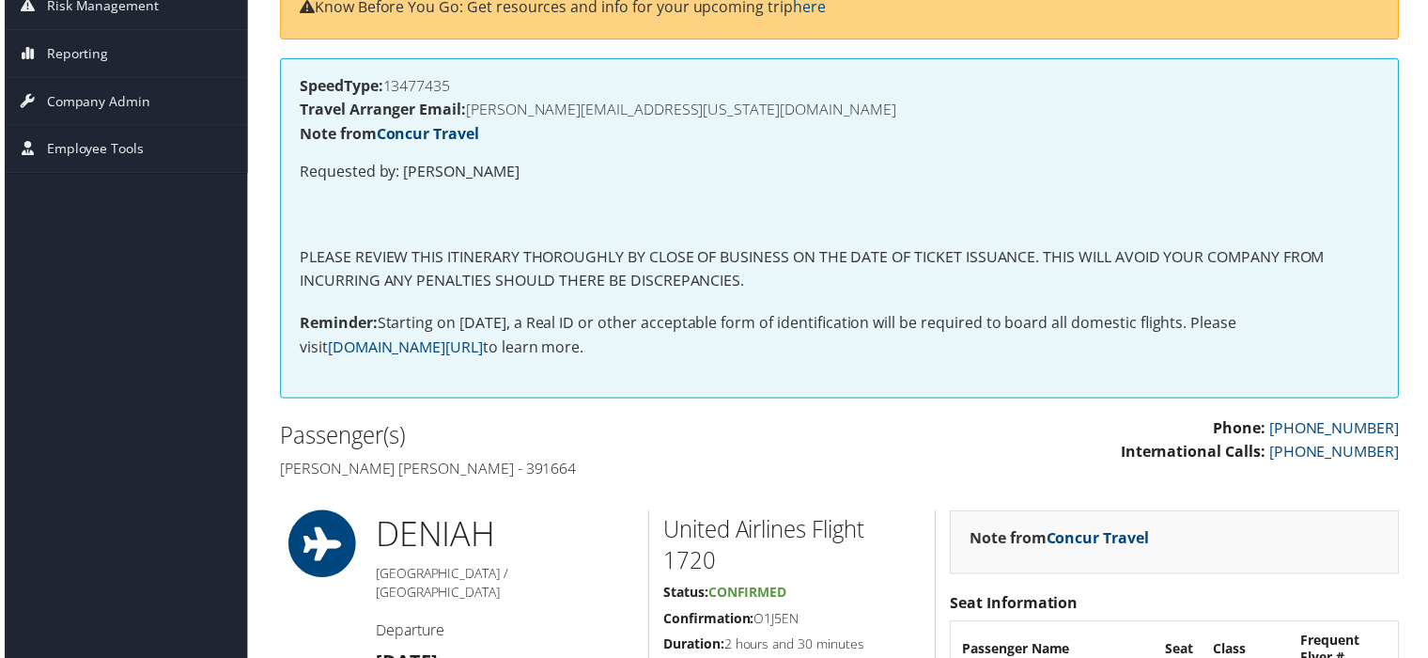
scroll to position [275, 0]
click at [532, 466] on h4 "[PERSON_NAME] [PERSON_NAME] - 391664" at bounding box center [551, 471] width 549 height 21
copy h4 "391664"
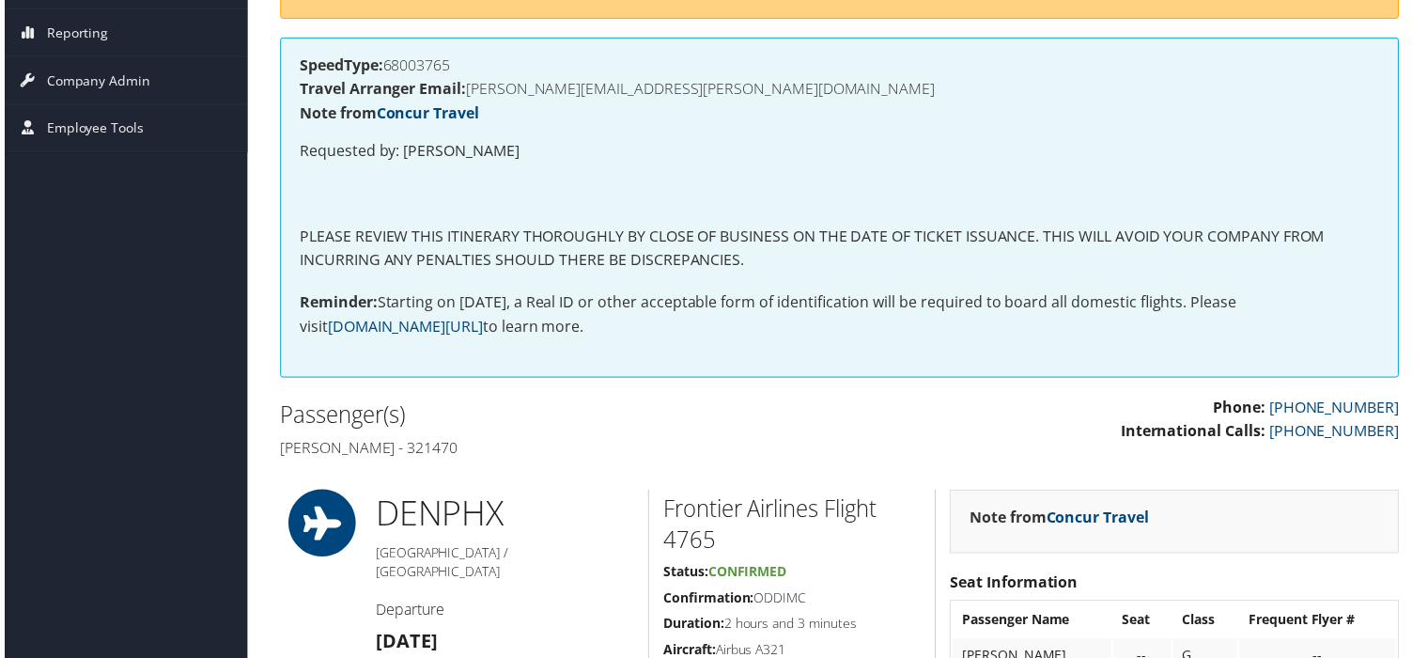
scroll to position [271, 0]
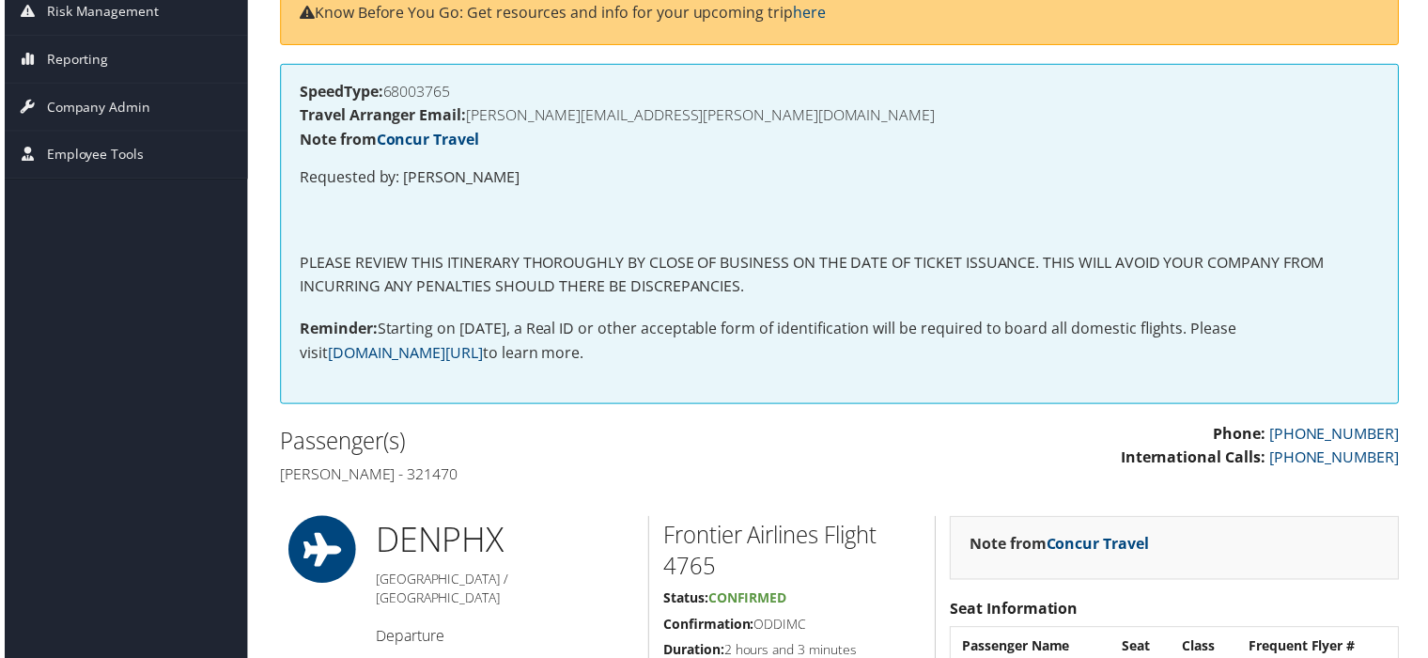
click at [483, 466] on h4 "[PERSON_NAME] - 321470" at bounding box center [551, 476] width 549 height 21
copy h4 "321470"
